Goal: Navigation & Orientation: Find specific page/section

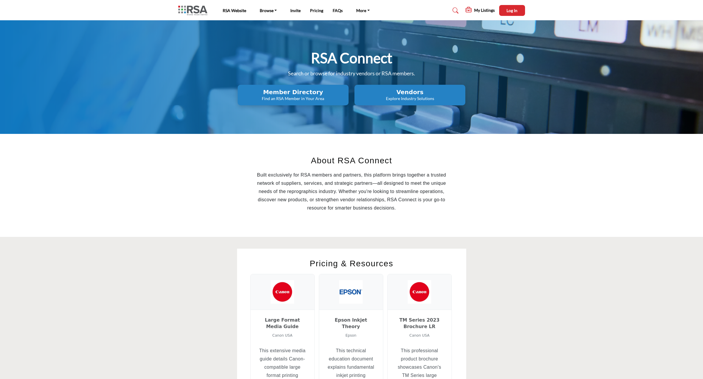
drag, startPoint x: 155, startPoint y: 151, endPoint x: 162, endPoint y: 152, distance: 7.1
click at [158, 151] on section "About RSA Connect Built exclusively for RSA members and partners, this platform…" at bounding box center [351, 185] width 703 height 103
click at [298, 96] on p "Find an RSA Member in Your Area" at bounding box center [292, 99] width 107 height 6
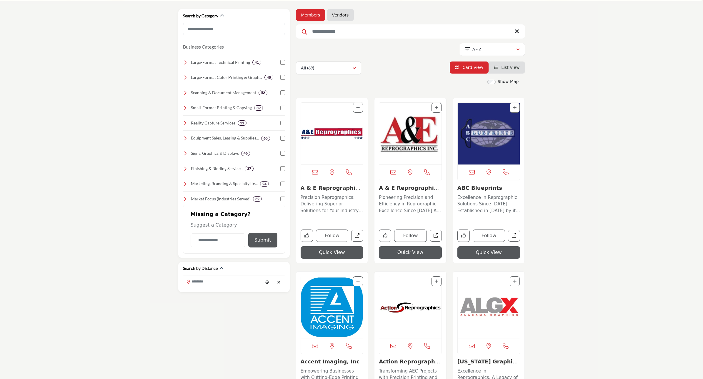
scroll to position [74, 0]
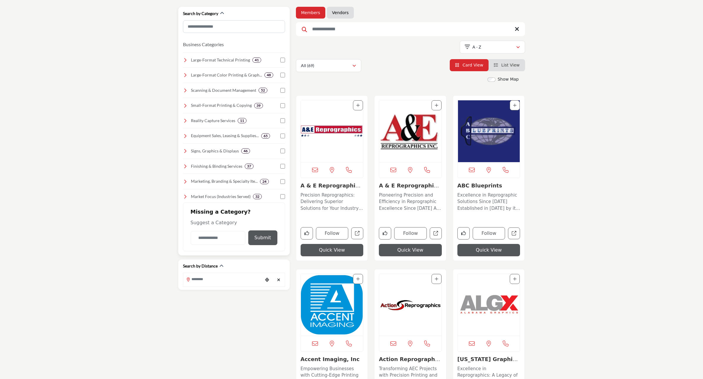
click at [184, 165] on icon at bounding box center [185, 166] width 5 height 5
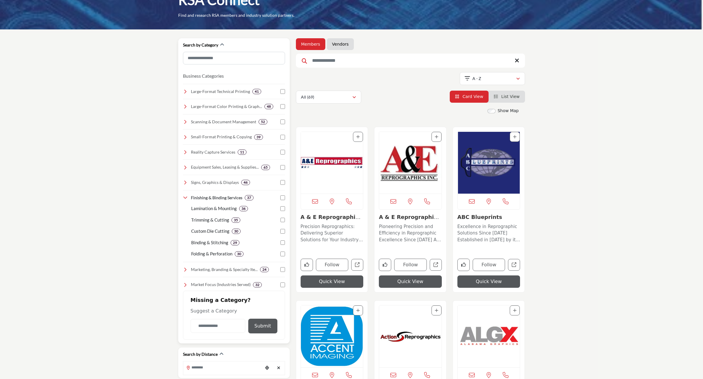
scroll to position [37, 0]
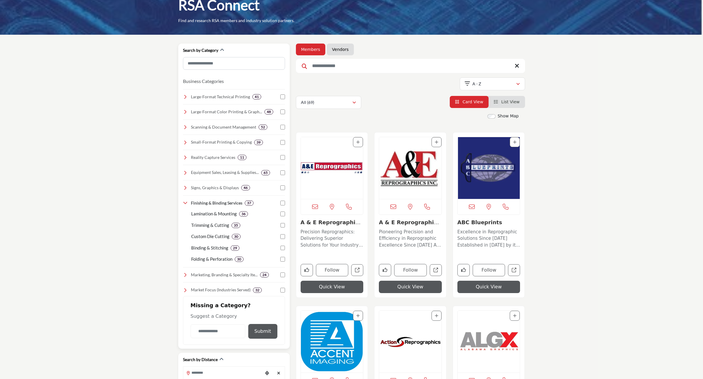
click at [185, 127] on icon at bounding box center [185, 127] width 5 height 5
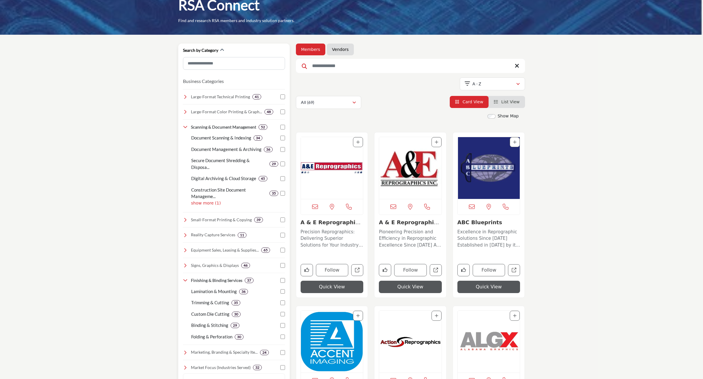
click at [183, 252] on icon at bounding box center [185, 250] width 5 height 5
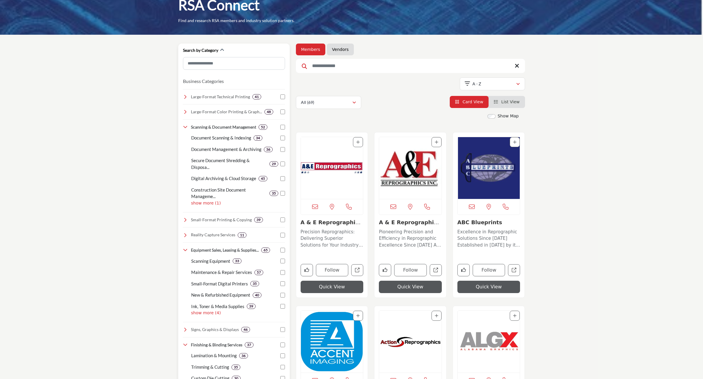
click at [207, 314] on p "show more (4)" at bounding box center [238, 313] width 94 height 6
